Goal: Find specific page/section: Find specific page/section

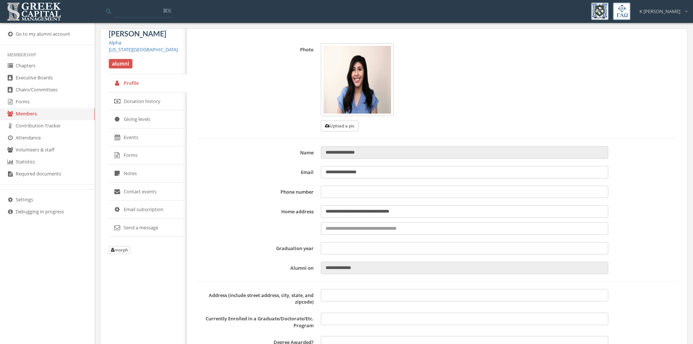
type input "**********"
click at [27, 97] on link "Forms" at bounding box center [47, 102] width 95 height 12
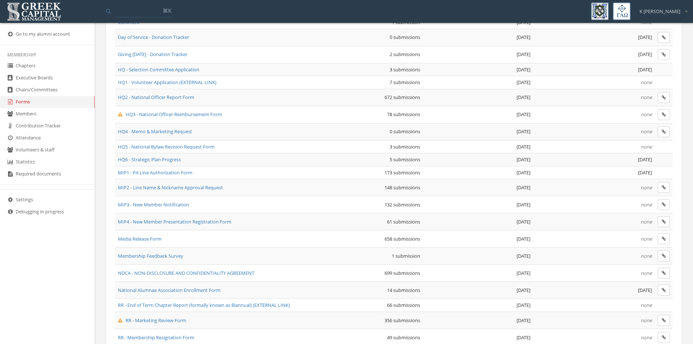
scroll to position [259, 0]
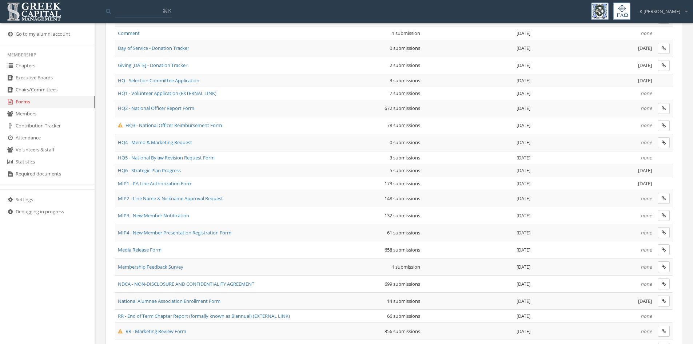
click at [179, 184] on span "MIP1 - PA Line Authorization Form" at bounding box center [155, 183] width 75 height 7
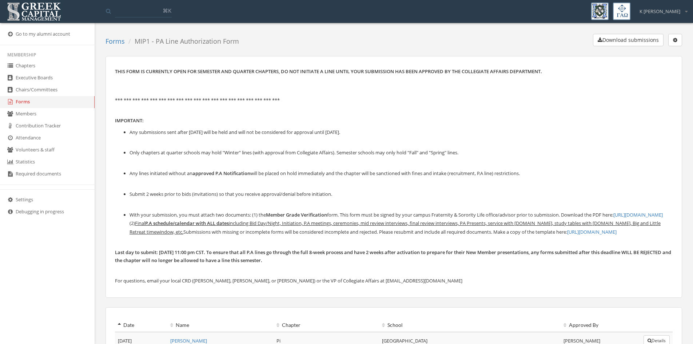
scroll to position [2992, 0]
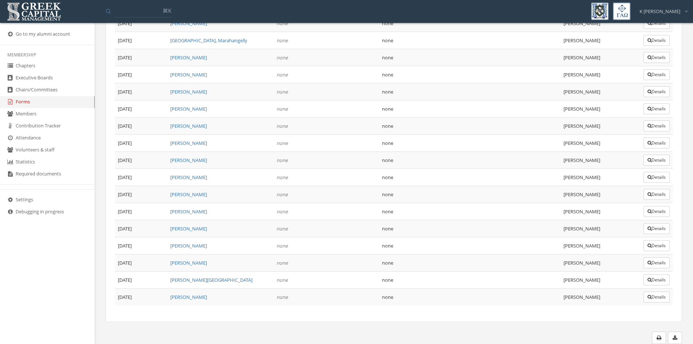
click at [663, 244] on button "Details" at bounding box center [656, 245] width 26 height 11
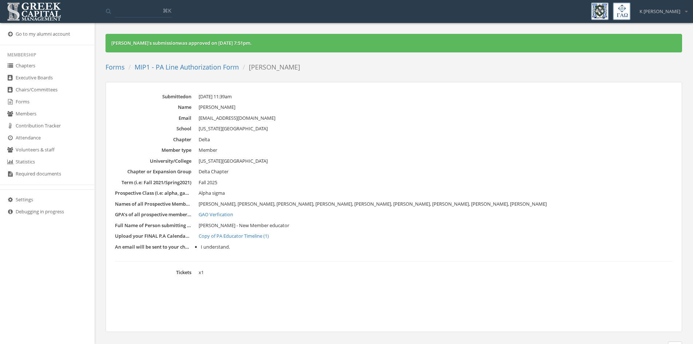
click at [219, 212] on link "GAO Verfication" at bounding box center [436, 214] width 474 height 7
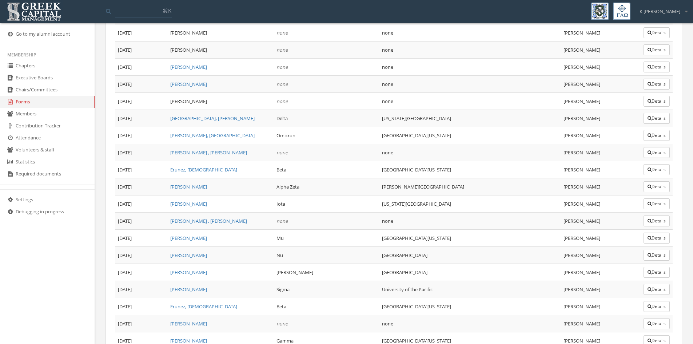
scroll to position [2992, 0]
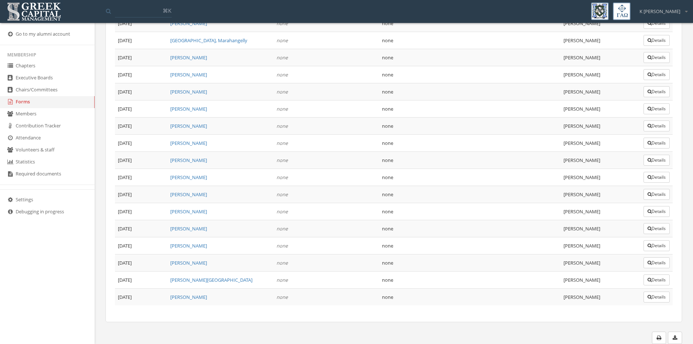
click at [658, 260] on button "Details" at bounding box center [656, 262] width 26 height 11
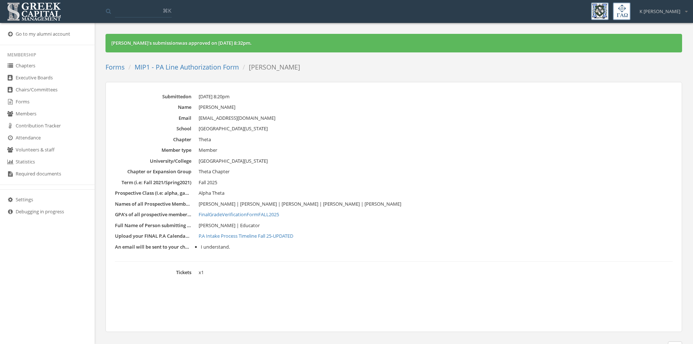
click at [244, 213] on link "FinalGradeVerificationFormFALL2025" at bounding box center [436, 214] width 474 height 7
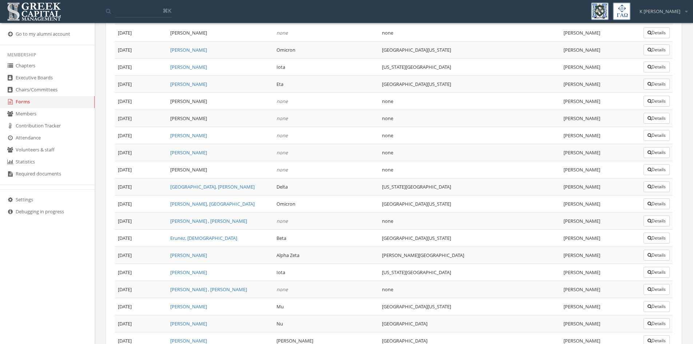
scroll to position [2992, 0]
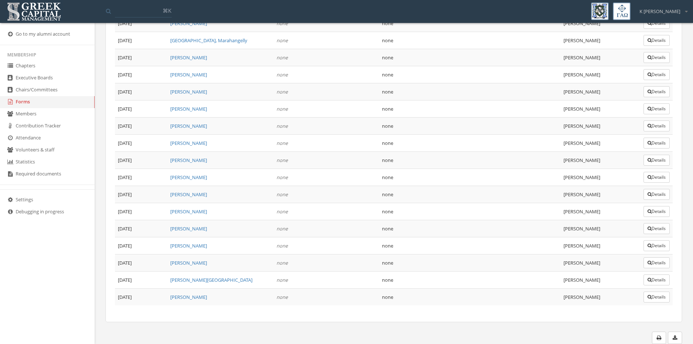
click at [656, 279] on button "Details" at bounding box center [656, 279] width 26 height 11
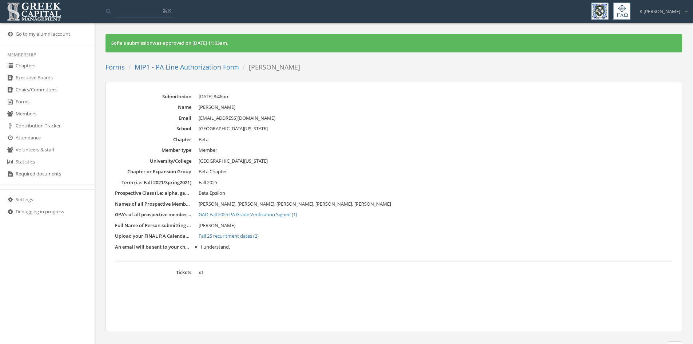
click at [258, 214] on link "GAO Fall 2025 PA Grade Verification Signed (1)" at bounding box center [436, 214] width 474 height 7
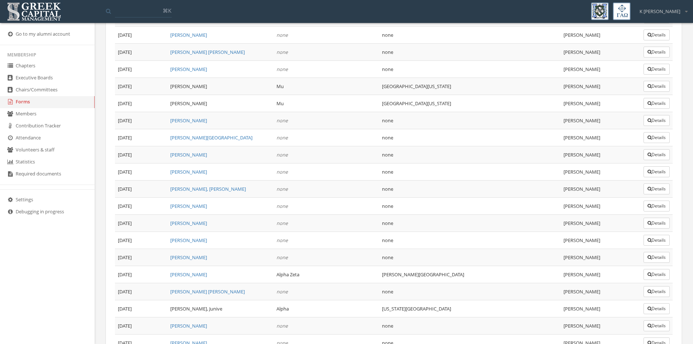
scroll to position [2992, 0]
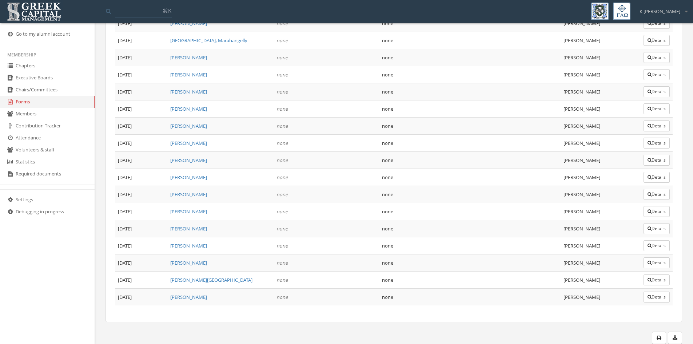
click at [653, 279] on button "Details" at bounding box center [656, 279] width 26 height 11
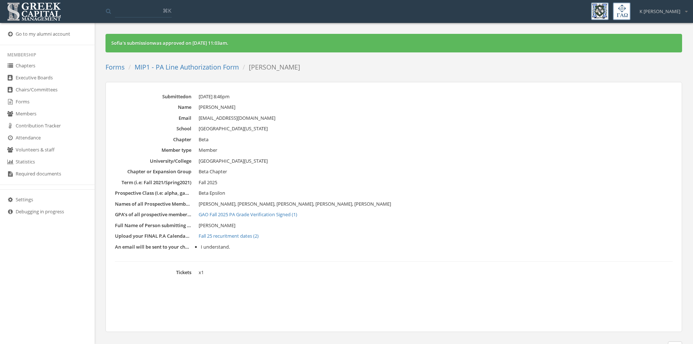
click at [248, 234] on link "Fall 25 recuritment dates (2)" at bounding box center [436, 235] width 474 height 7
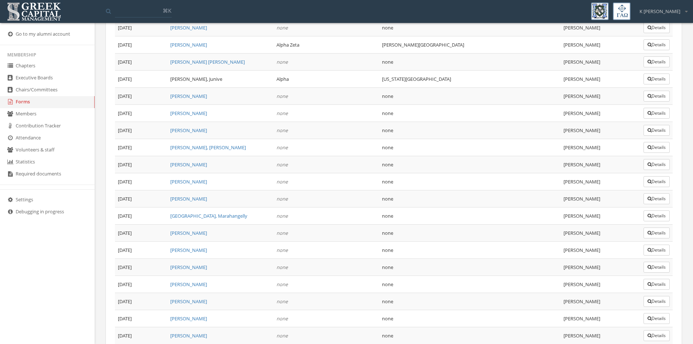
scroll to position [2992, 0]
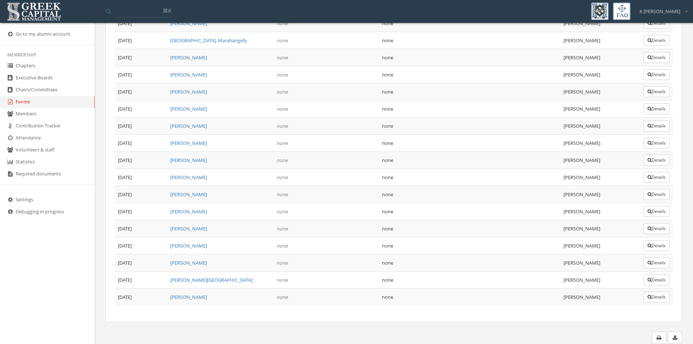
click at [656, 295] on button "Details" at bounding box center [656, 296] width 26 height 11
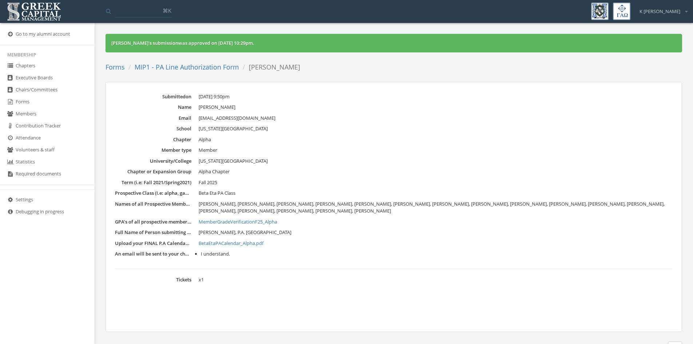
click at [253, 220] on link "MemberGradeVerificationF25_Alpha" at bounding box center [436, 221] width 474 height 7
